Goal: Task Accomplishment & Management: Manage account settings

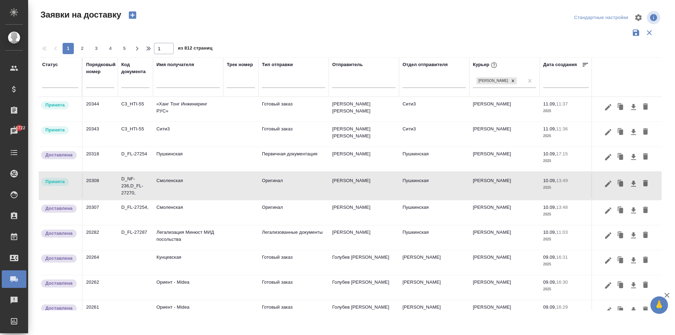
click at [177, 236] on td "Легализация Минюст МИД посольства" at bounding box center [188, 238] width 70 height 25
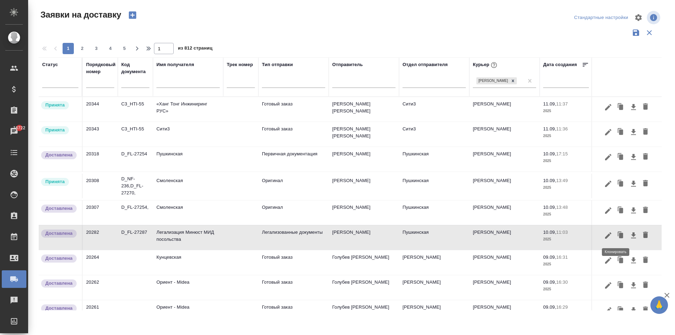
click at [620, 236] on icon "button" at bounding box center [622, 235] width 4 height 5
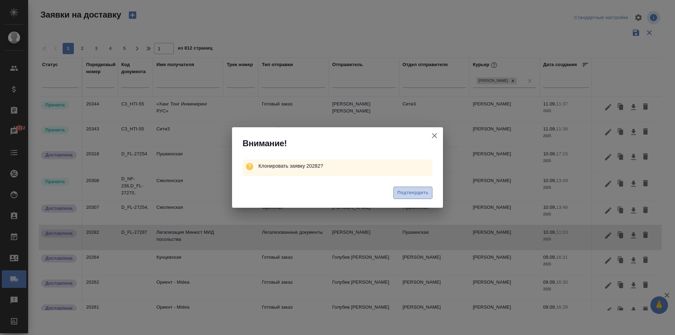
click at [418, 192] on span "Подтвердить" at bounding box center [413, 193] width 31 height 8
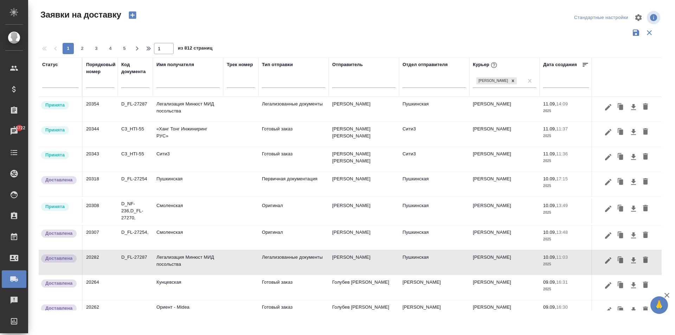
click at [184, 108] on td "Легализация Минюст МИД посольства" at bounding box center [188, 109] width 70 height 25
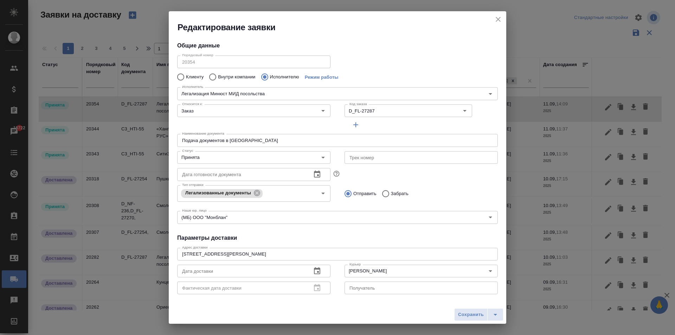
type input "Пушкинская"
type input "[PERSON_NAME]"
click at [381, 112] on input "D_FL-27287" at bounding box center [391, 111] width 89 height 8
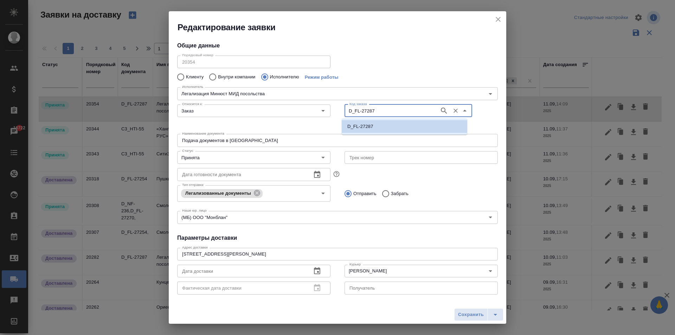
click at [381, 112] on input "D_FL-27287" at bounding box center [391, 111] width 89 height 8
type input "D_FL-27282"
click at [373, 129] on p "D_FL-27282" at bounding box center [361, 126] width 26 height 7
type input "D_FL-27282"
click at [211, 137] on input "Подача документов в [GEOGRAPHIC_DATA]" at bounding box center [337, 140] width 321 height 13
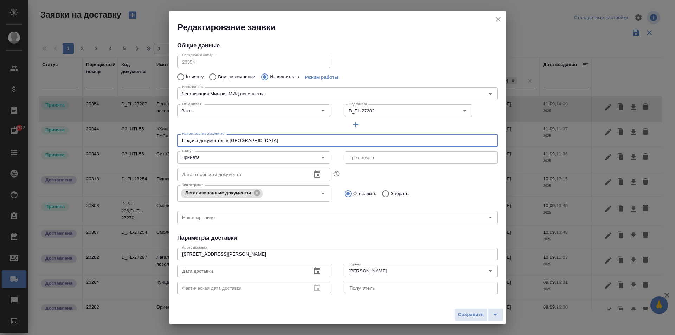
drag, startPoint x: 266, startPoint y: 145, endPoint x: 80, endPoint y: 140, distance: 185.8
click at [80, 140] on div "Редактирование заявки Общие данные Порядковый номер 20354 Порядковый номер Клие…" at bounding box center [337, 167] width 675 height 335
click at [381, 194] on input "Забрать" at bounding box center [385, 193] width 13 height 15
radio input "true"
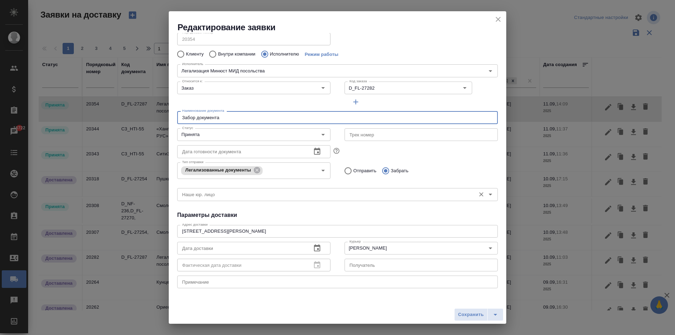
scroll to position [35, 0]
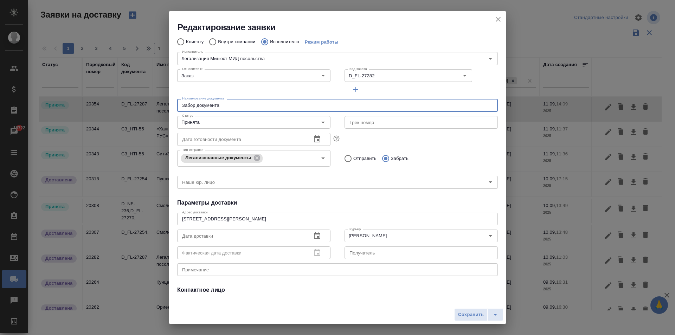
type input "Забор документа"
click at [316, 235] on icon "button" at bounding box center [317, 236] width 8 height 8
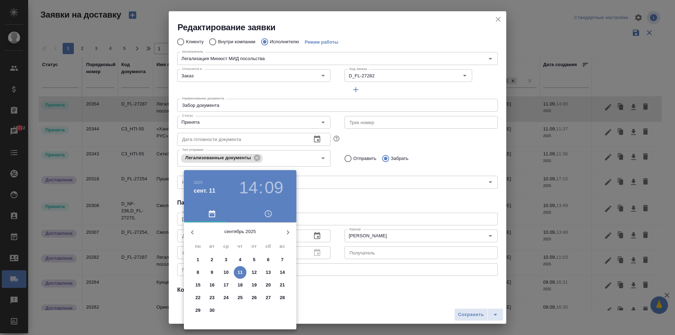
click at [242, 272] on p "11" at bounding box center [240, 272] width 5 height 7
type input "[DATE] 14:09"
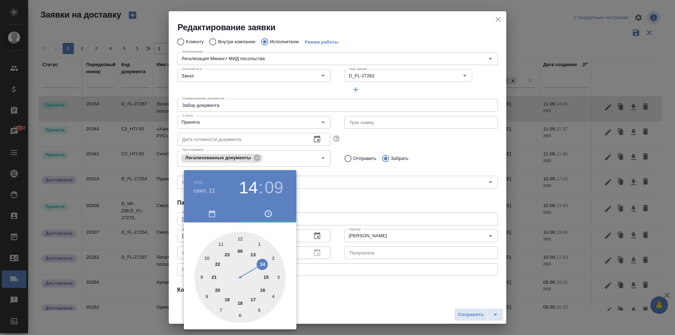
click at [331, 227] on div at bounding box center [337, 167] width 675 height 335
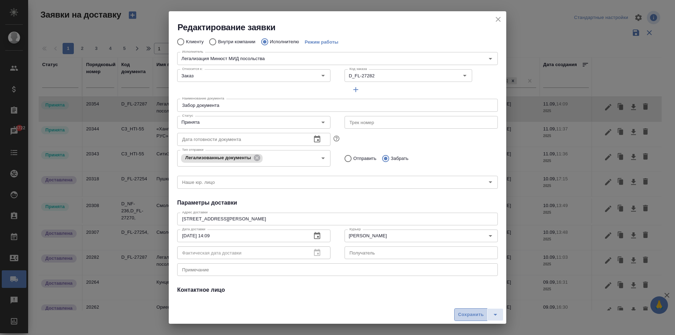
click at [468, 317] on span "Сохранить" at bounding box center [471, 315] width 26 height 8
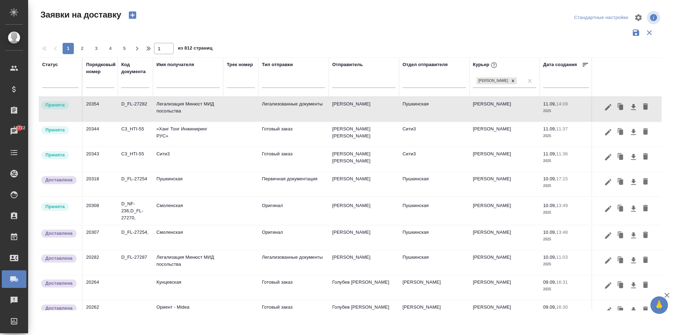
click at [186, 214] on td "Смоленская" at bounding box center [188, 211] width 70 height 25
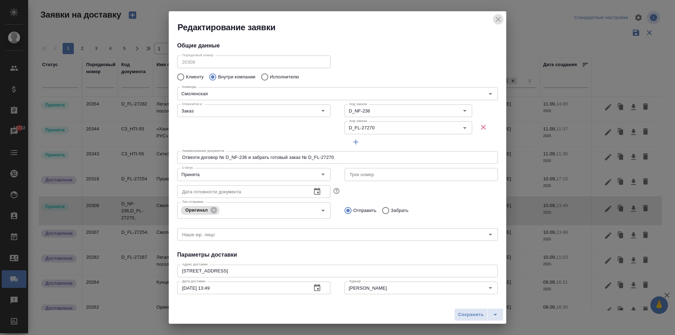
click at [499, 21] on icon "close" at bounding box center [498, 19] width 8 height 8
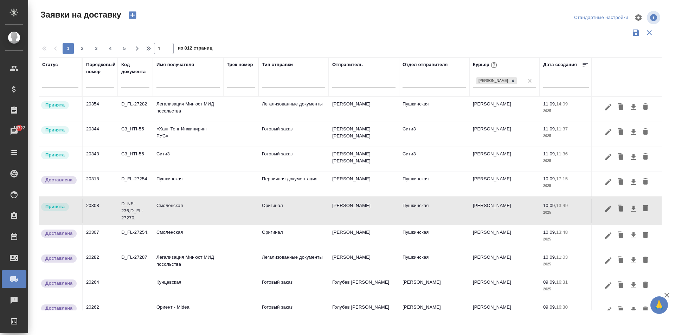
click at [165, 208] on td "Смоленская" at bounding box center [188, 211] width 70 height 25
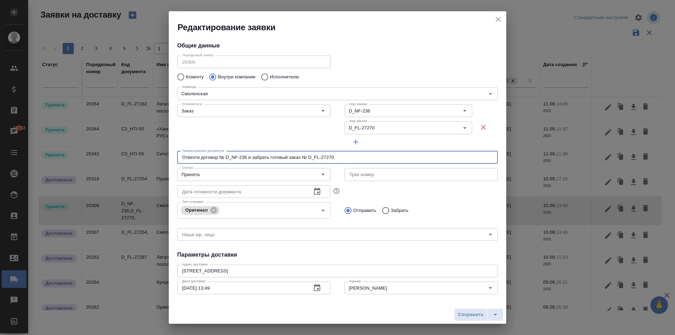
drag, startPoint x: 308, startPoint y: 157, endPoint x: 384, endPoint y: 158, distance: 76.0
click at [384, 158] on input "Отвезти договор № D_NF-236 и забрать готовый заказ № D_FL-27270" at bounding box center [337, 157] width 321 height 13
click at [500, 20] on icon "close" at bounding box center [498, 19] width 8 height 8
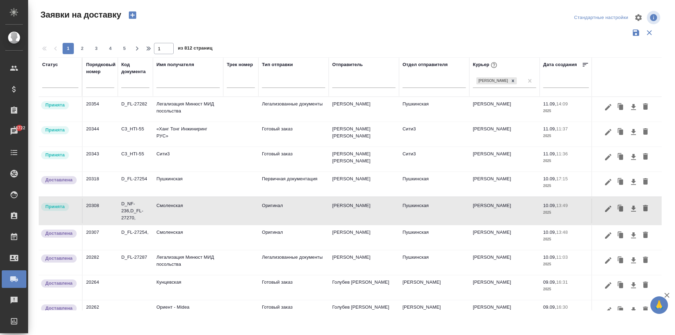
click at [169, 87] on input "text" at bounding box center [188, 83] width 63 height 9
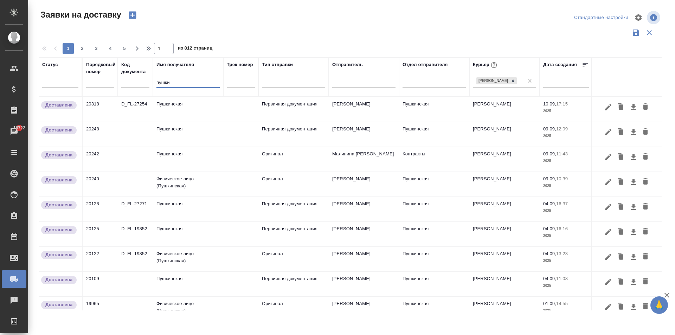
type input "пушки"
click at [174, 109] on td "Пушкинская" at bounding box center [188, 109] width 70 height 25
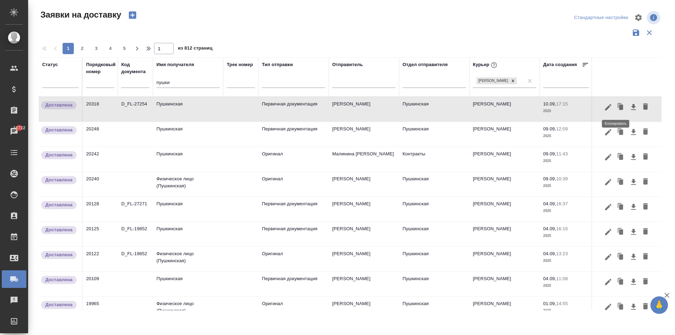
click at [620, 107] on icon "button" at bounding box center [622, 106] width 4 height 5
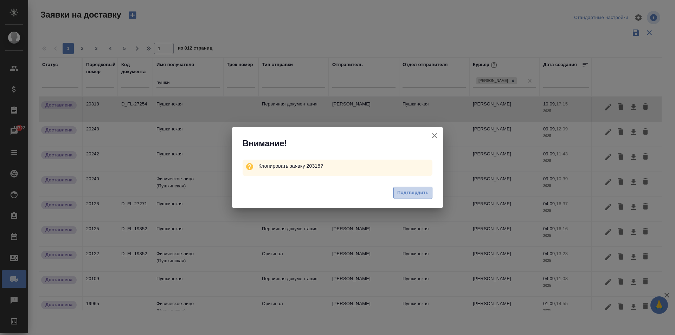
click at [403, 194] on span "Подтвердить" at bounding box center [413, 193] width 31 height 8
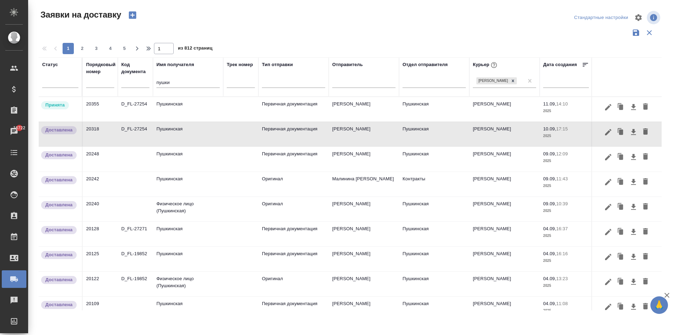
click at [170, 109] on td "Пушкинская" at bounding box center [188, 109] width 70 height 25
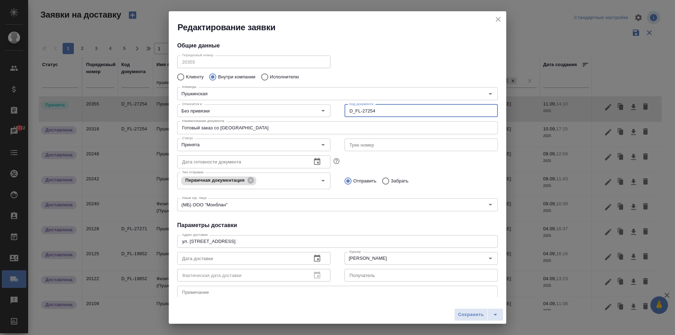
click at [360, 111] on input "D_FL-27254" at bounding box center [421, 110] width 153 height 13
drag, startPoint x: 377, startPoint y: 110, endPoint x: 318, endPoint y: 104, distance: 59.4
click at [318, 104] on div "Относится к: Без привязки Относится к: Код документа D_FL-27254 Код документа" at bounding box center [337, 110] width 335 height 31
paste input "70"
type input "D_FL-27270"
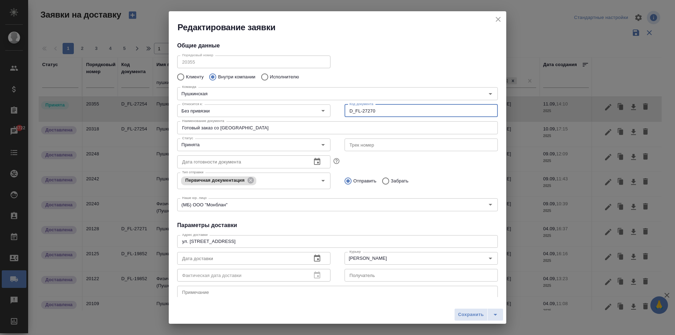
click at [393, 110] on input "D_FL-27270" at bounding box center [421, 110] width 153 height 13
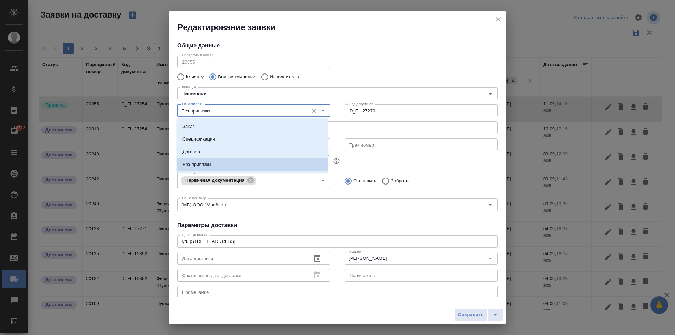
click at [228, 108] on input "Без привязки" at bounding box center [242, 111] width 126 height 8
click at [219, 133] on li "Заказ" at bounding box center [252, 126] width 151 height 13
type input "Заказ"
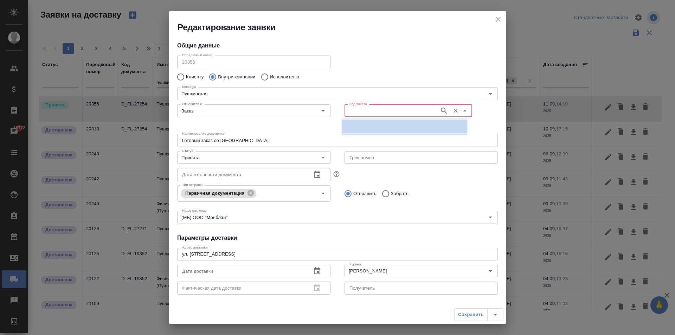
click at [379, 112] on input "Код заказа" at bounding box center [391, 111] width 89 height 8
paste input "D_FL-27270"
type input "D_FL-27270"
click at [371, 121] on li "D_FL-27270" at bounding box center [405, 126] width 126 height 13
type input "D_FL-27270"
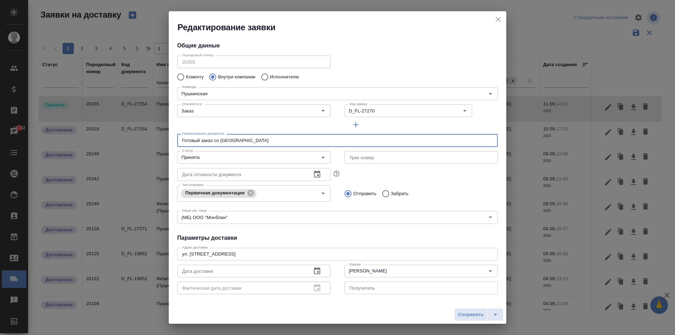
drag, startPoint x: 262, startPoint y: 144, endPoint x: 68, endPoint y: 129, distance: 194.7
click at [68, 129] on div "Редактирование заявки Общие данные Порядковый номер 20355 Порядковый номер Клие…" at bounding box center [337, 167] width 675 height 335
click at [380, 196] on input "Забрать" at bounding box center [385, 193] width 13 height 15
radio input "true"
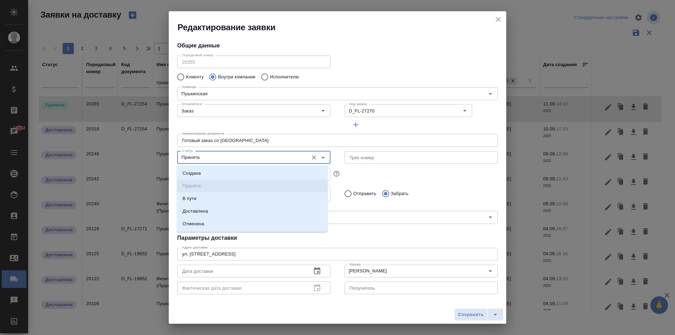
click at [208, 158] on input "Принята" at bounding box center [242, 157] width 126 height 8
click at [210, 210] on li "Доставлена" at bounding box center [252, 211] width 151 height 13
type input "Доставлена"
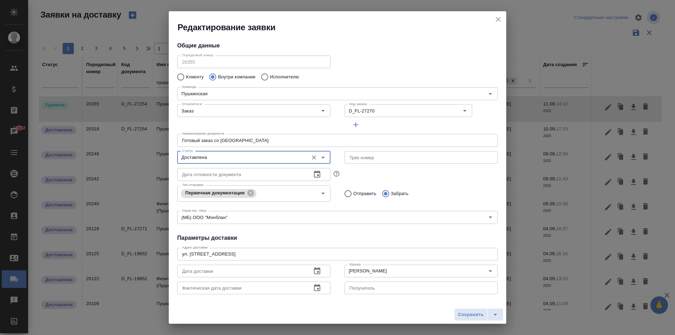
click at [346, 192] on input "Отправить" at bounding box center [347, 193] width 13 height 15
radio input "true"
click at [316, 271] on icon "button" at bounding box center [317, 271] width 8 height 8
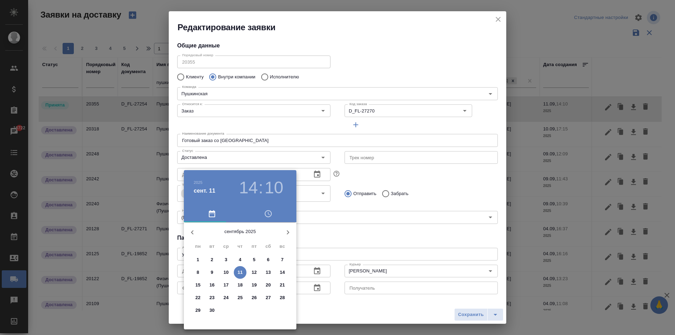
click at [242, 274] on p "11" at bounding box center [240, 272] width 5 height 7
type input "[DATE] 14:10"
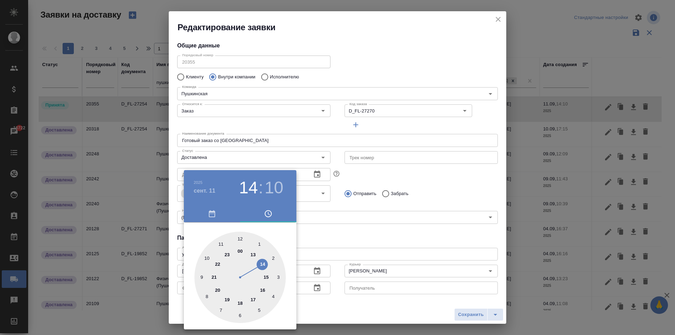
click at [313, 290] on div at bounding box center [337, 167] width 675 height 335
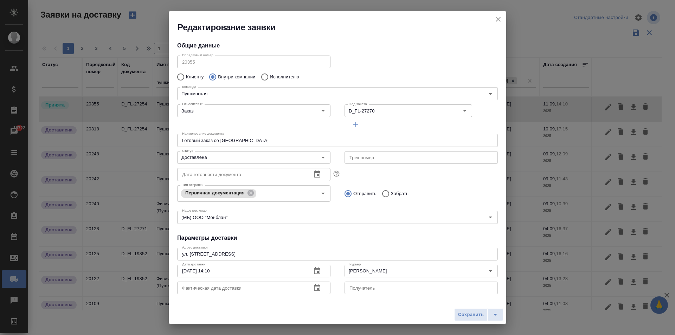
click at [315, 288] on icon "button" at bounding box center [317, 287] width 6 height 7
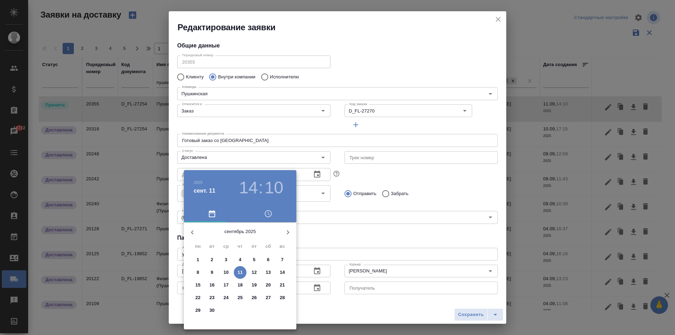
click at [239, 272] on p "11" at bounding box center [240, 272] width 5 height 7
type input "[DATE] 14:10"
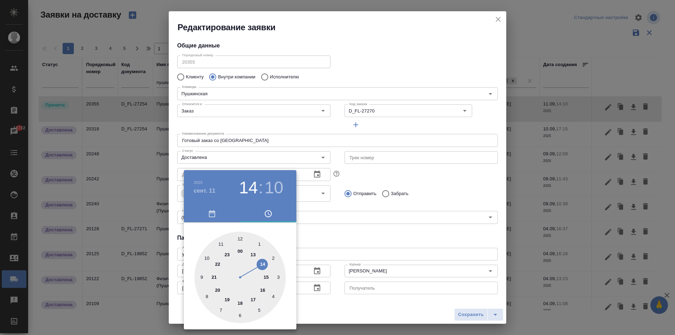
click at [416, 241] on div at bounding box center [337, 167] width 675 height 335
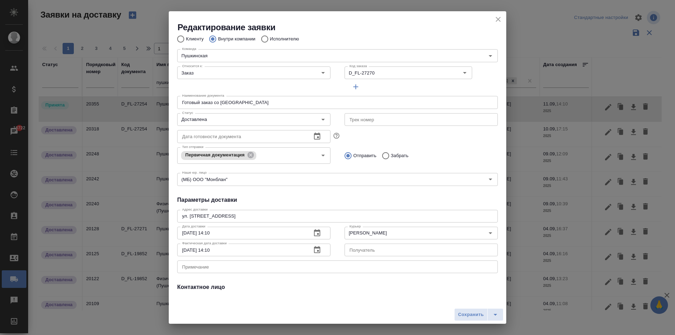
scroll to position [89, 0]
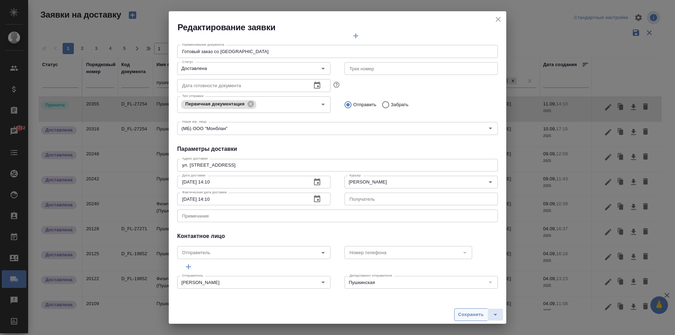
click at [467, 316] on span "Сохранить" at bounding box center [471, 315] width 26 height 8
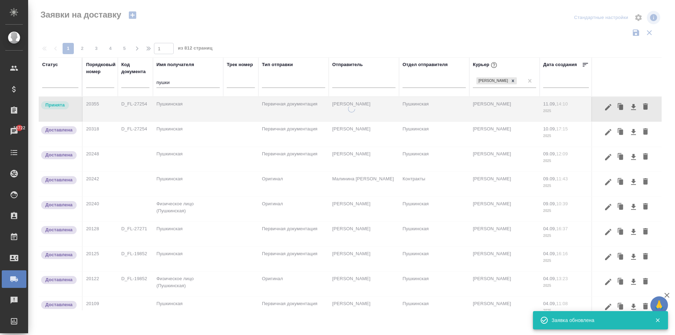
scroll to position [0, 0]
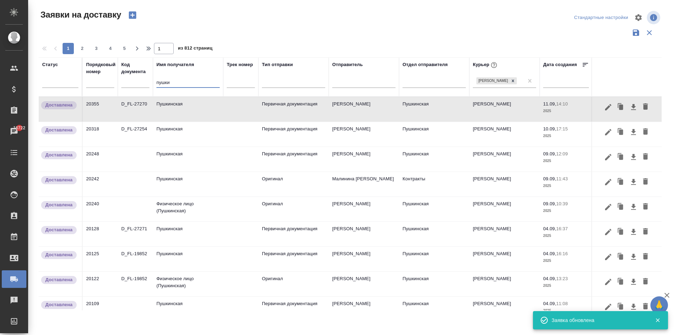
drag, startPoint x: 174, startPoint y: 85, endPoint x: 114, endPoint y: 73, distance: 61.3
click at [120, 76] on tr "Статус Порядковый номер Код документа Имя получателя пушки Трек номер Тип отпра…" at bounding box center [404, 76] width 730 height 39
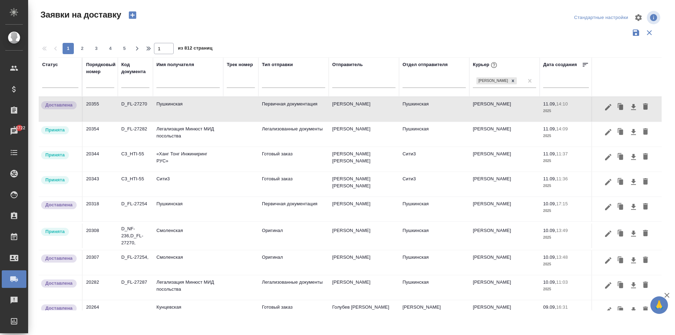
click at [178, 235] on td "Смоленская" at bounding box center [188, 236] width 70 height 25
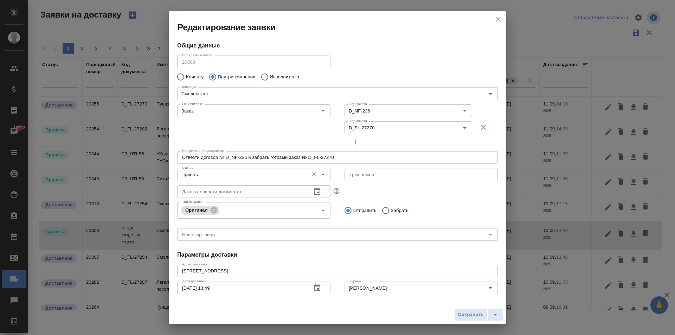
click at [223, 177] on input "Принята" at bounding box center [242, 174] width 126 height 8
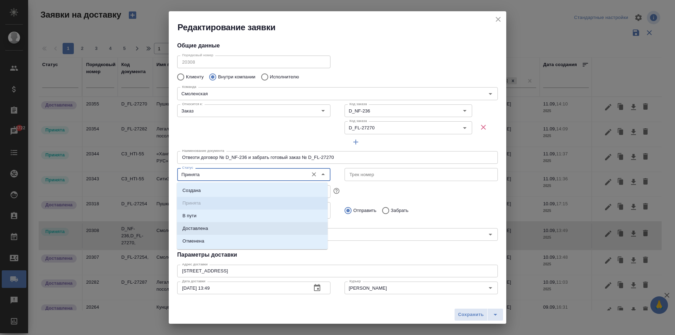
click at [222, 229] on li "Доставлена" at bounding box center [252, 228] width 151 height 13
type input "Доставлена"
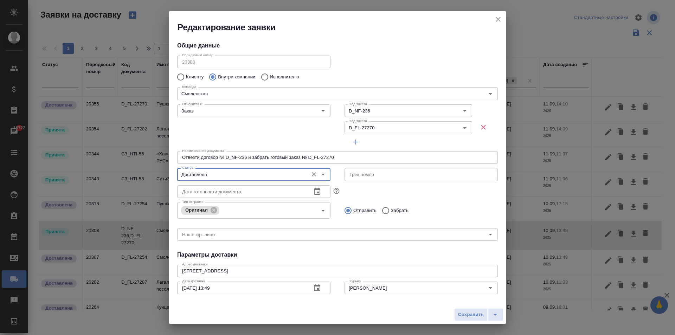
click at [319, 289] on button "button" at bounding box center [317, 288] width 17 height 17
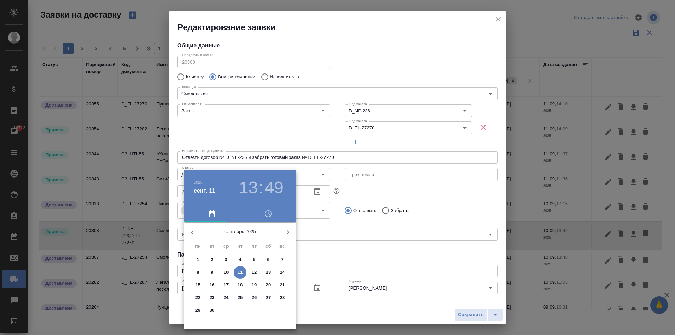
click at [370, 242] on div at bounding box center [337, 167] width 675 height 335
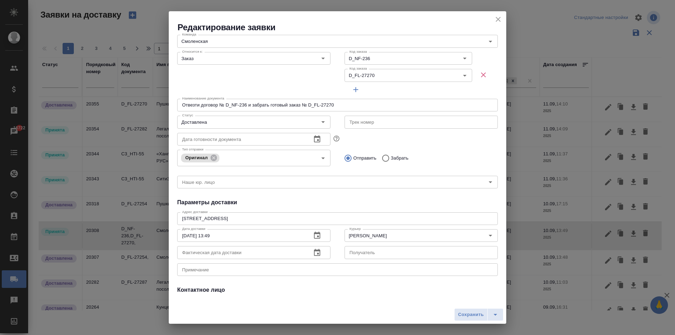
scroll to position [106, 0]
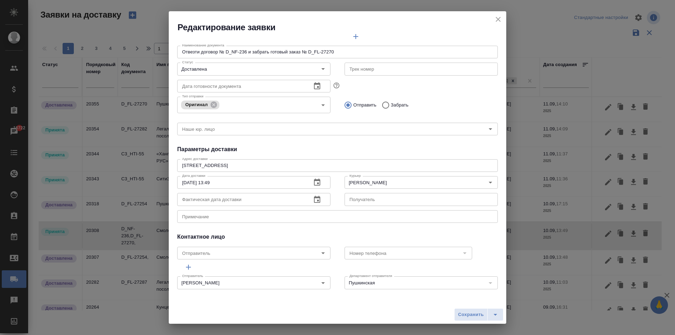
click at [314, 197] on icon "button" at bounding box center [317, 199] width 6 height 7
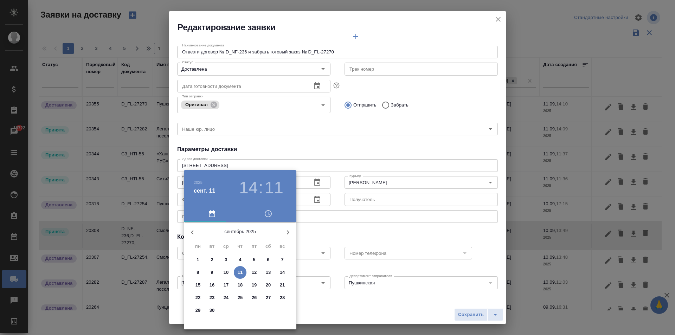
click at [241, 272] on p "11" at bounding box center [240, 272] width 5 height 7
type input "[DATE] 14:11"
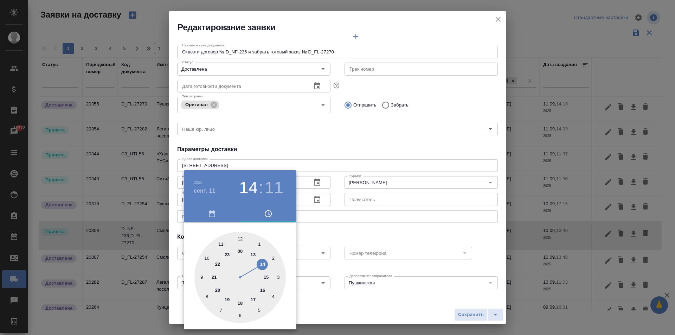
click at [377, 223] on div at bounding box center [337, 167] width 675 height 335
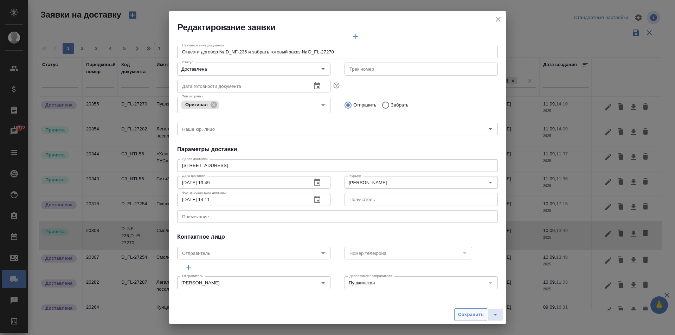
click at [459, 313] on span "Сохранить" at bounding box center [471, 315] width 26 height 8
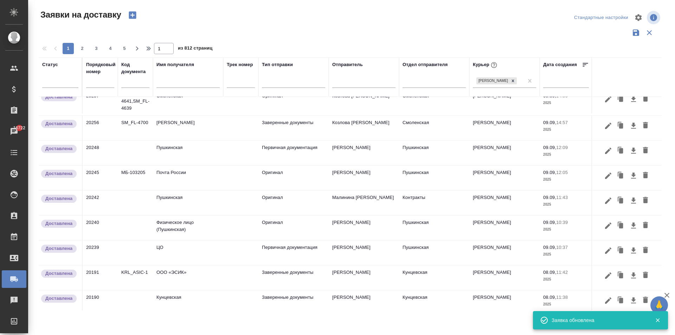
scroll to position [428, 0]
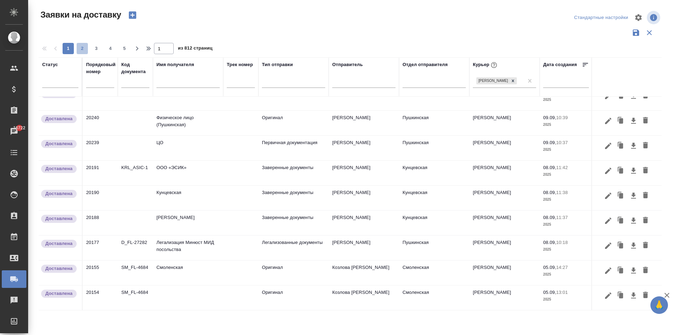
click at [80, 49] on span "2" at bounding box center [82, 48] width 11 height 7
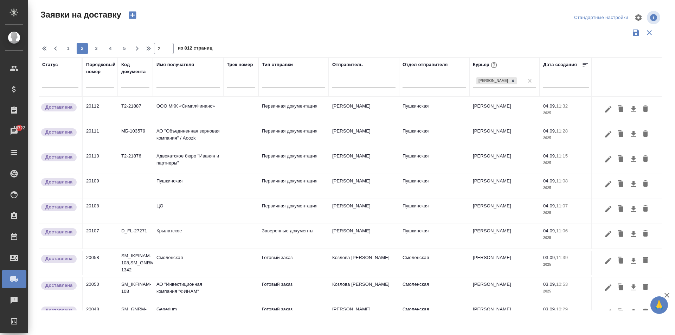
scroll to position [321, 0]
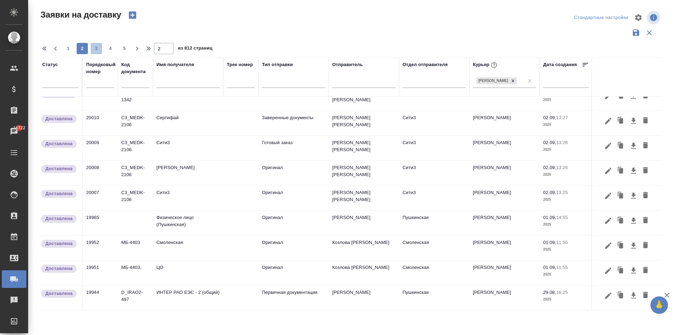
click at [92, 47] on span "3" at bounding box center [96, 48] width 11 height 7
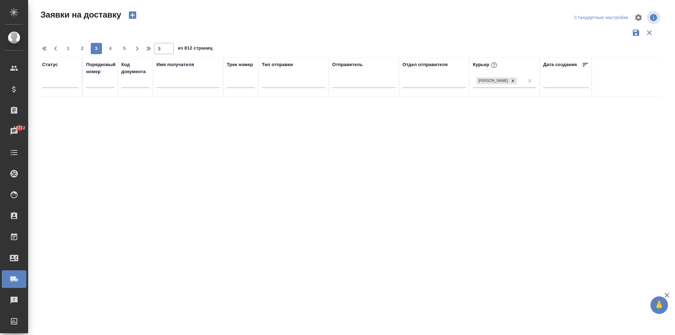
scroll to position [0, 0]
click at [67, 51] on span "1" at bounding box center [68, 48] width 11 height 7
type input "1"
